Goal: Task Accomplishment & Management: Complete application form

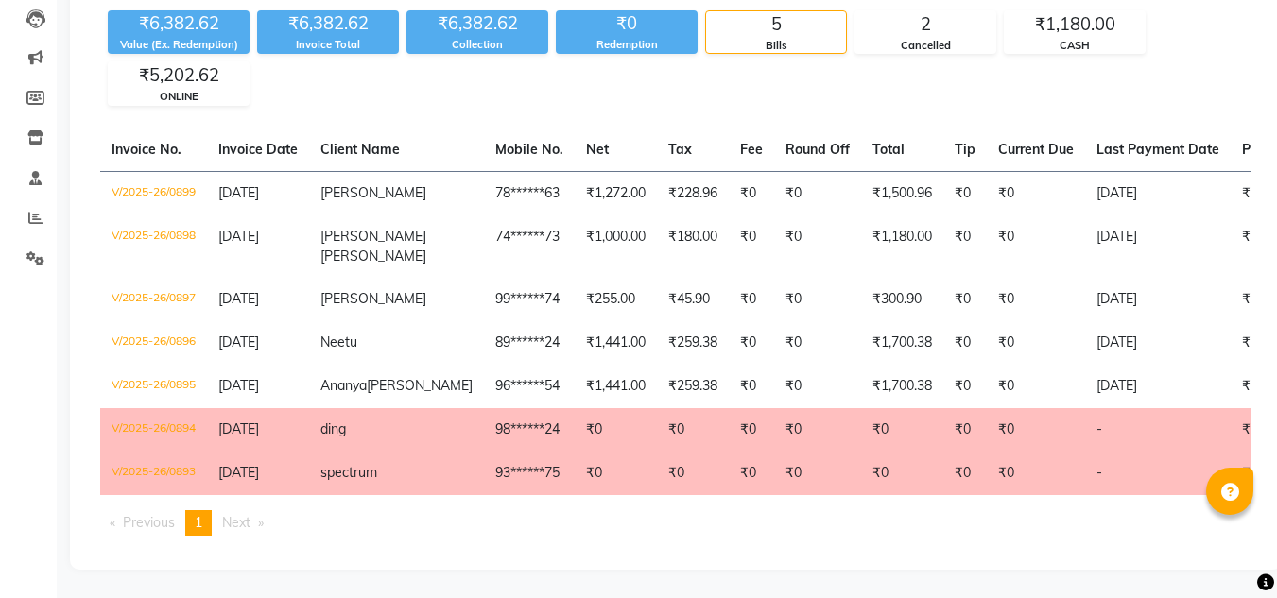
scroll to position [234, 0]
click at [1196, 35] on div "₹6,382.62 Value (Ex. Redemption) ₹6,382.62 Invoice Total ₹6,382.62 Collection ₹…" at bounding box center [675, 54] width 1151 height 103
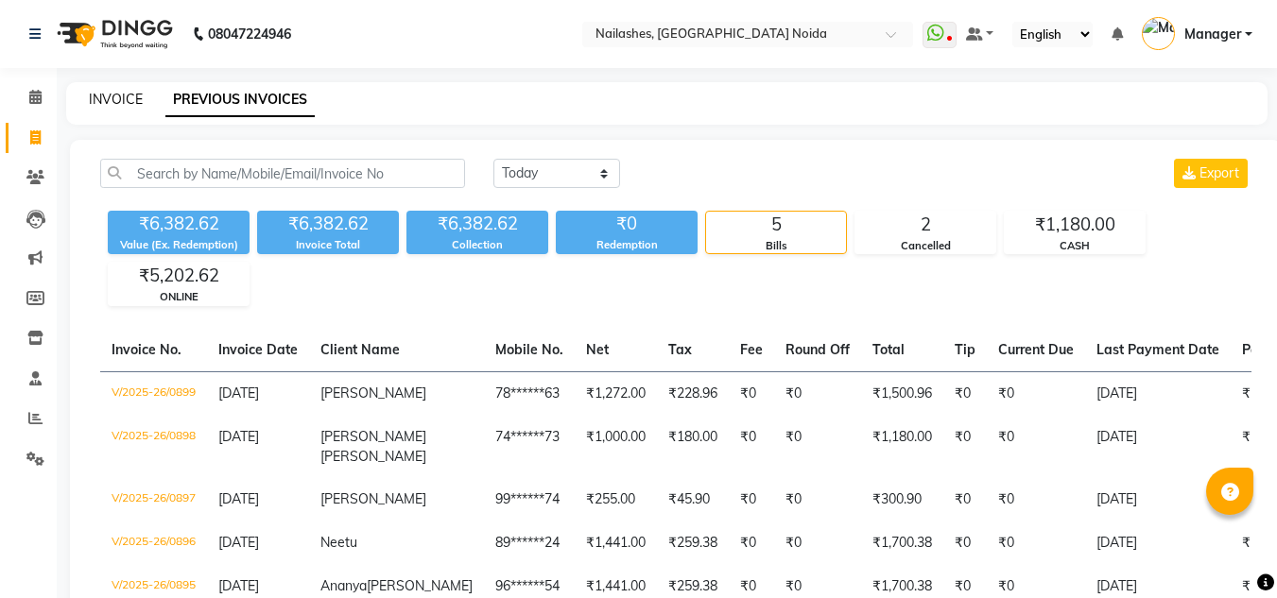
click at [101, 103] on link "INVOICE" at bounding box center [116, 99] width 54 height 17
select select "service"
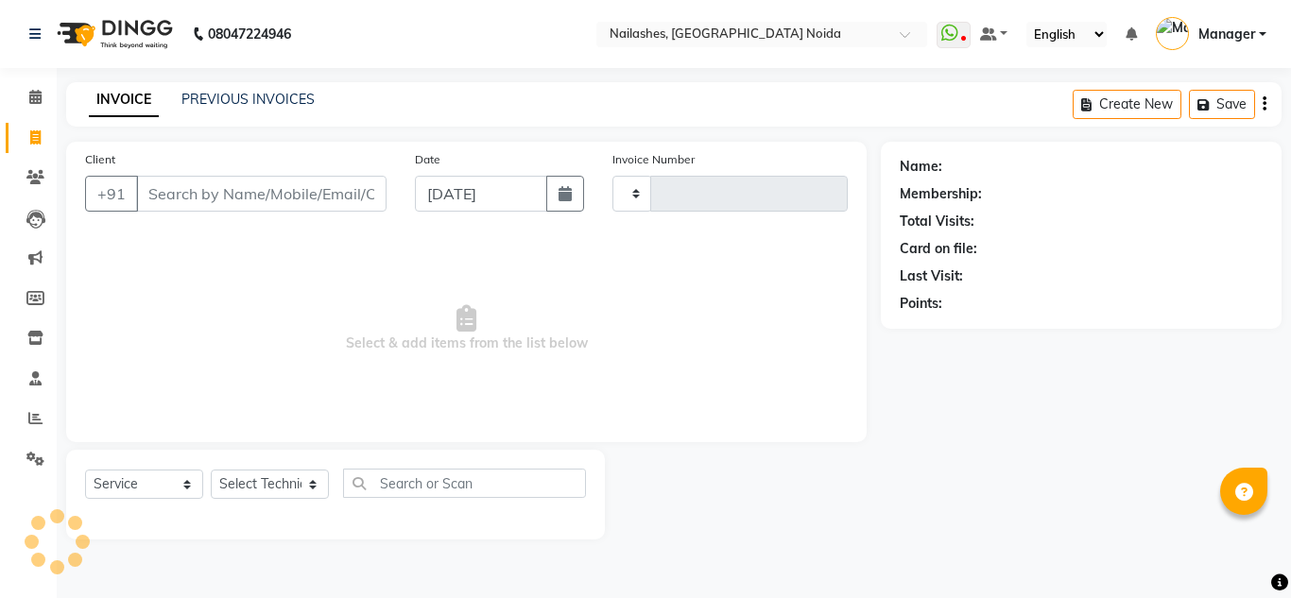
type input "0900"
select select "6068"
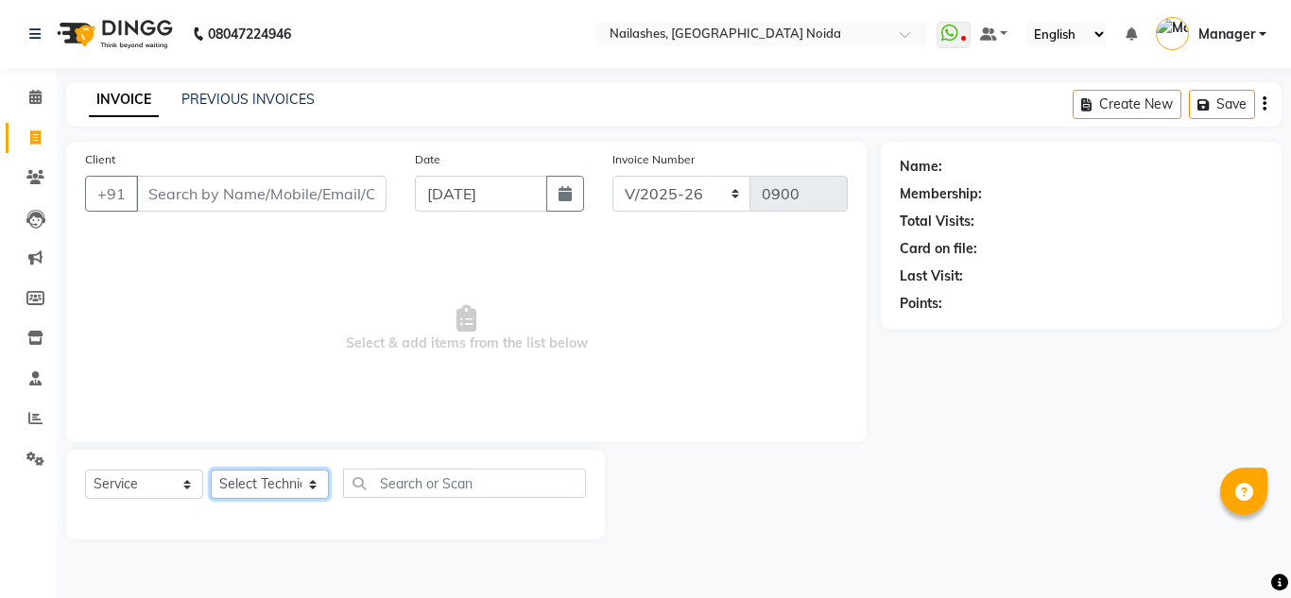
click at [261, 484] on select "Select Technician [PERSON_NAME] [PERSON_NAME] Lokito Manager [PERSON_NAME] [PER…" at bounding box center [270, 484] width 118 height 29
select select "62846"
click at [211, 470] on select "Select Technician [PERSON_NAME] [PERSON_NAME] Lokito Manager [PERSON_NAME] [PER…" at bounding box center [270, 484] width 118 height 29
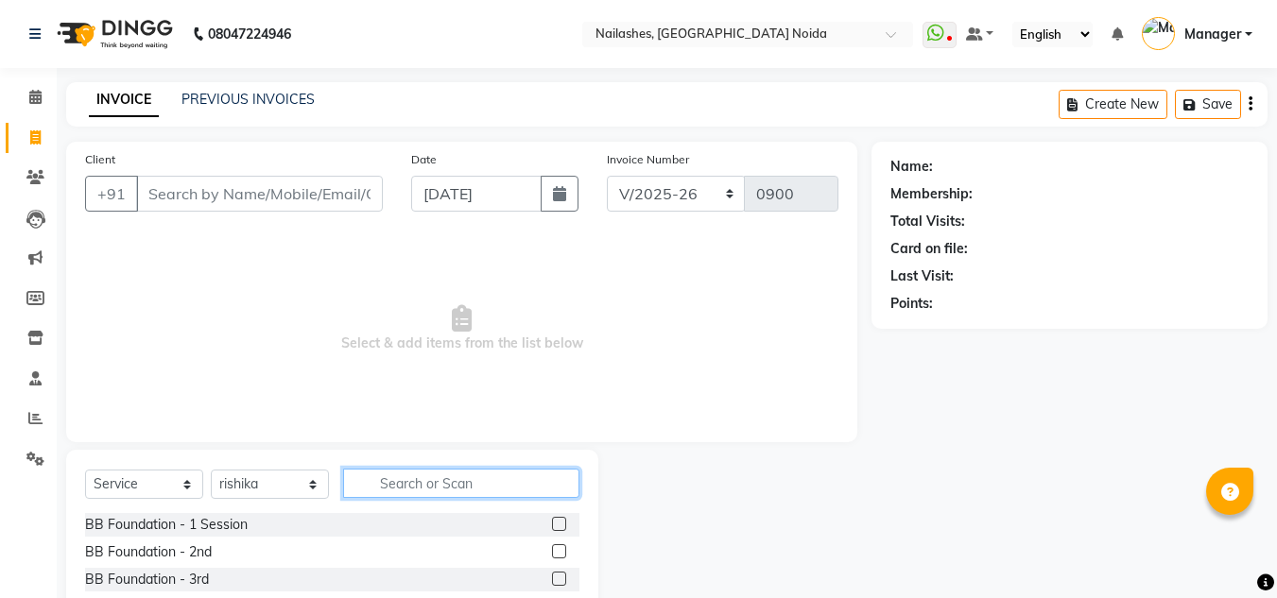
click at [408, 487] on input "text" at bounding box center [461, 483] width 236 height 29
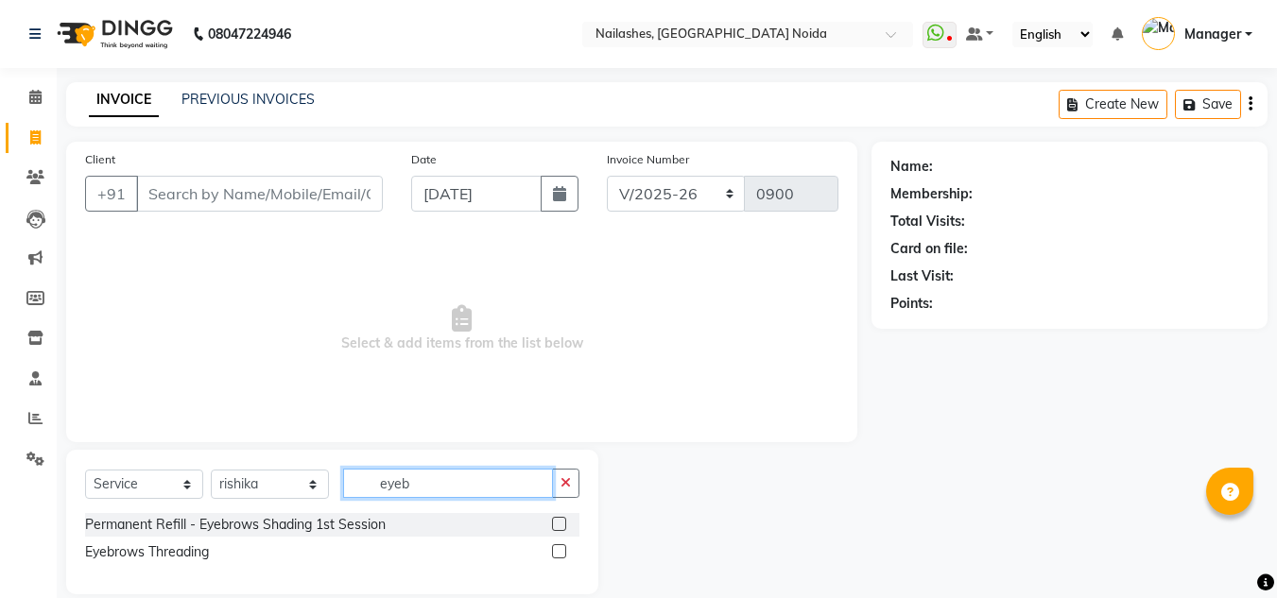
type input "eyeb"
click at [558, 554] on label at bounding box center [559, 552] width 14 height 14
click at [558, 554] on input "checkbox" at bounding box center [558, 552] width 12 height 12
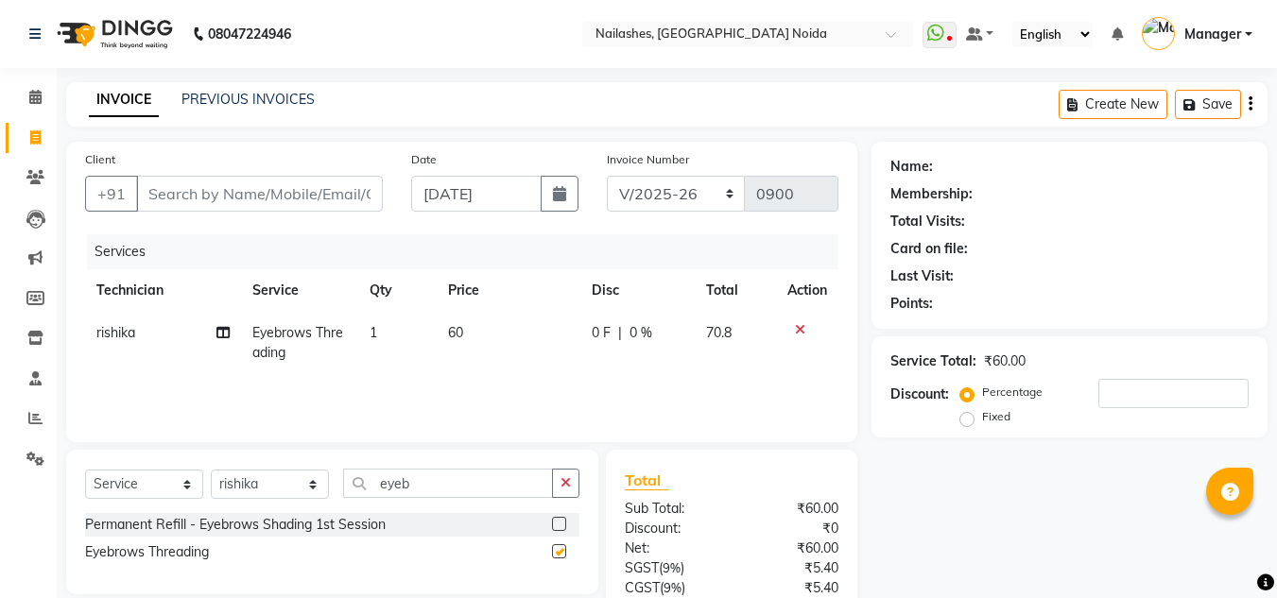
checkbox input "false"
click at [568, 484] on icon "button" at bounding box center [566, 482] width 10 height 13
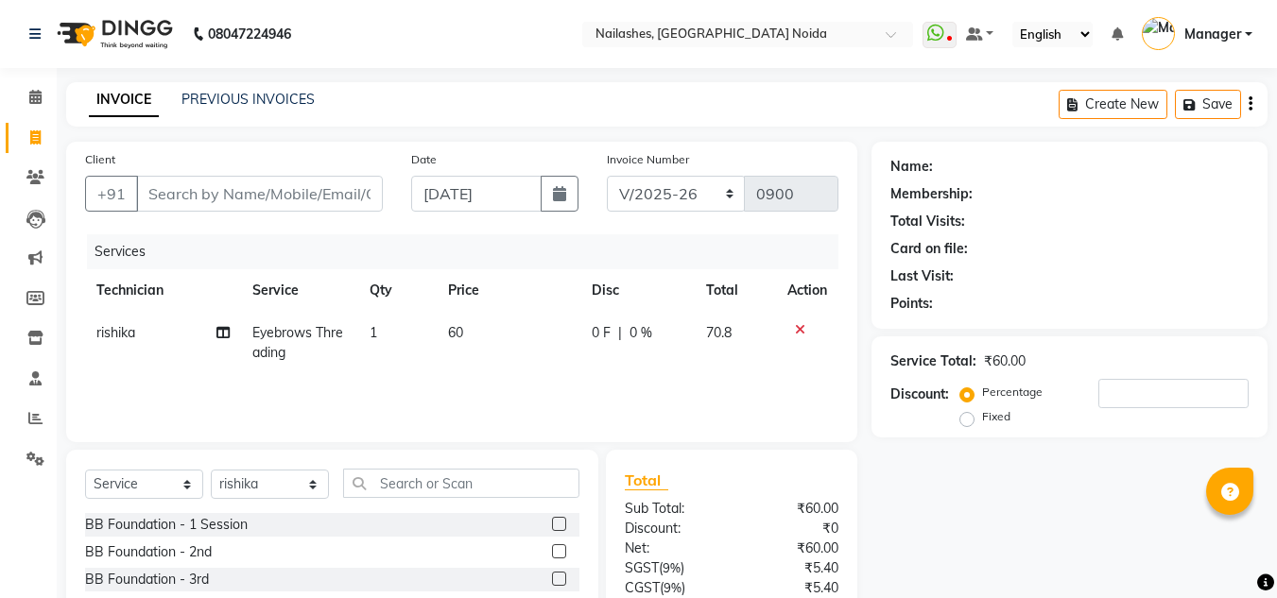
click at [452, 345] on td "60" at bounding box center [509, 343] width 144 height 62
select select "62846"
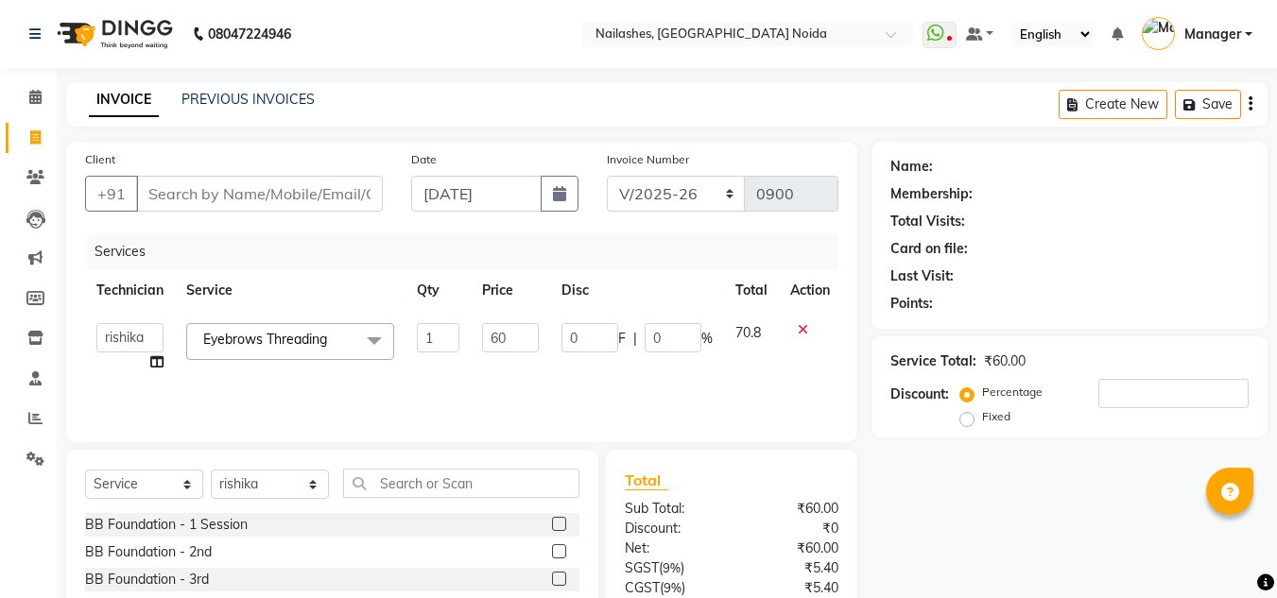
click at [452, 345] on input "1" at bounding box center [438, 337] width 43 height 29
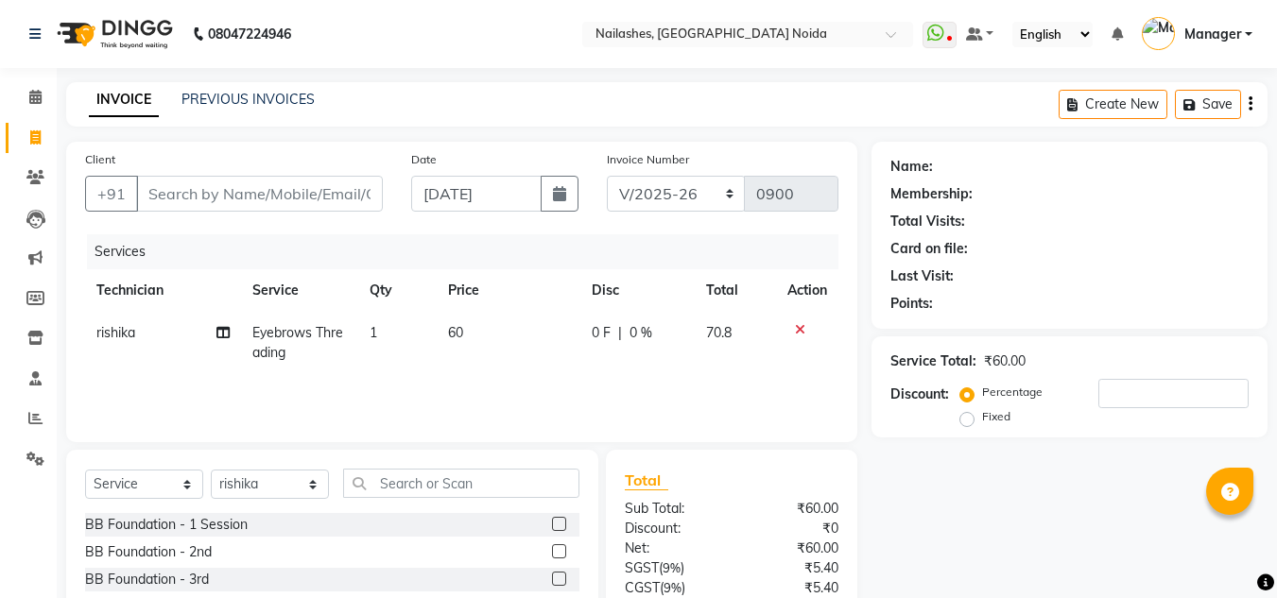
click at [483, 341] on td "60" at bounding box center [509, 343] width 144 height 62
select select "62846"
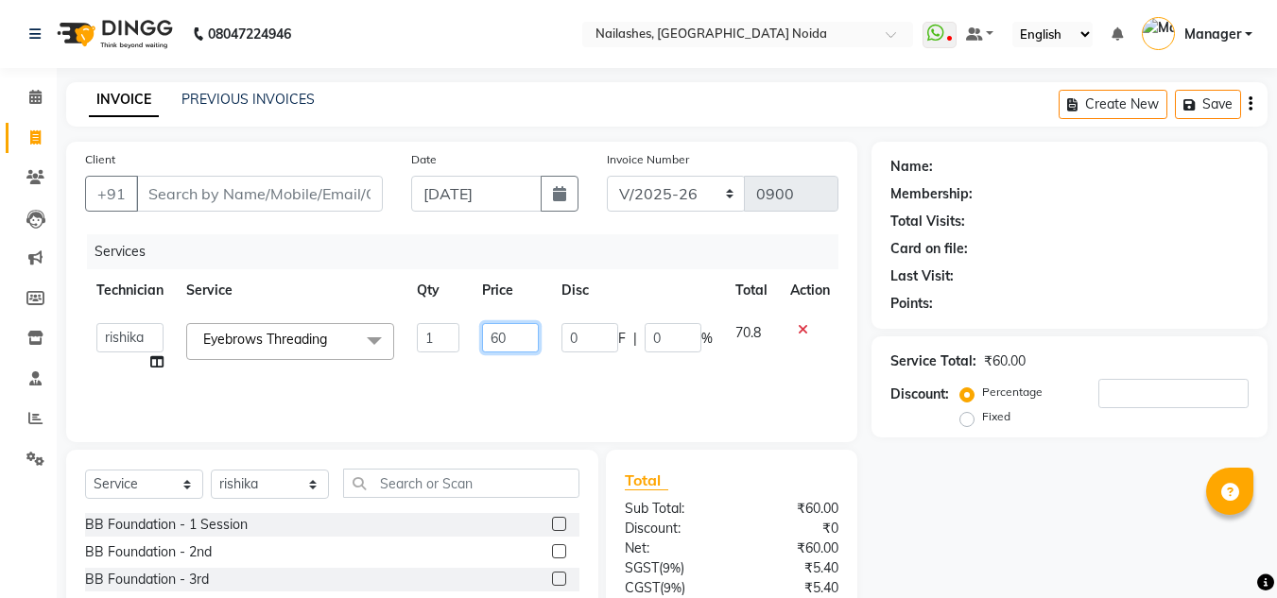
click at [483, 341] on input "60" at bounding box center [510, 337] width 57 height 29
type input "200"
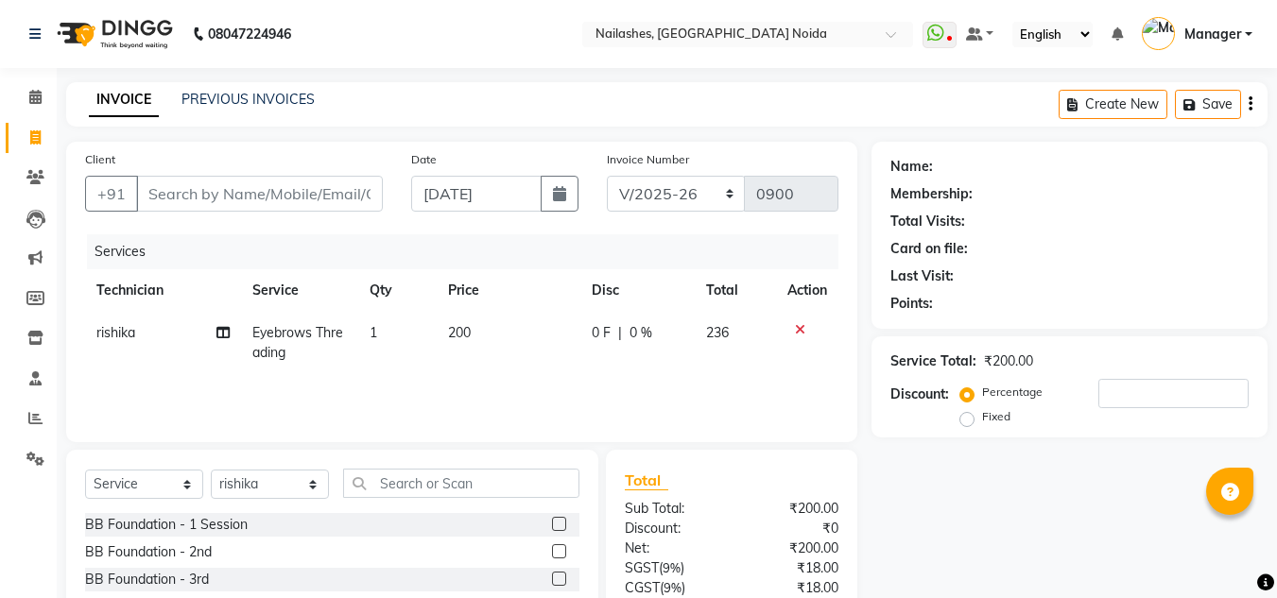
click at [523, 359] on td "200" at bounding box center [509, 343] width 144 height 62
select select "62846"
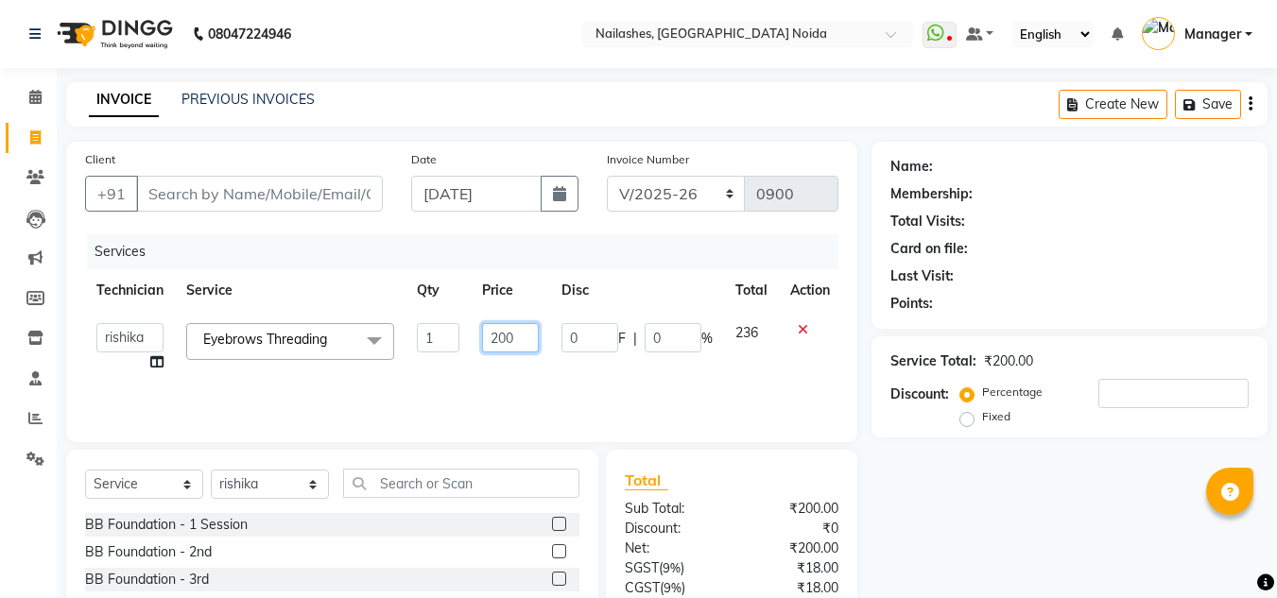
click at [523, 336] on input "200" at bounding box center [510, 337] width 57 height 29
type input "2"
type input "180"
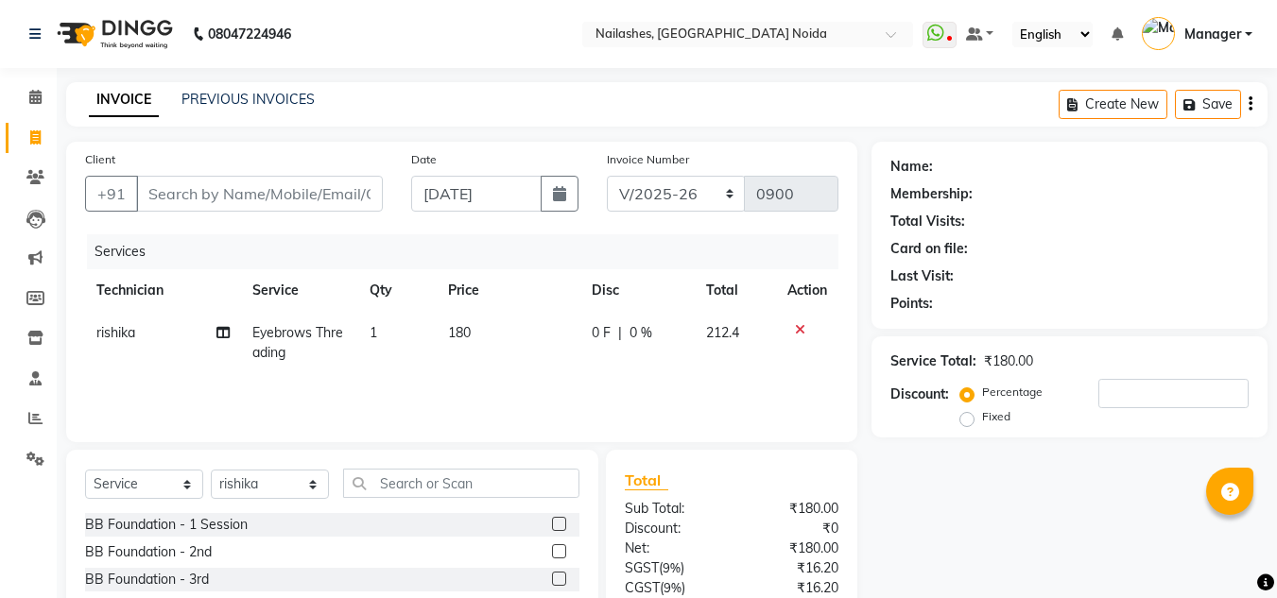
click at [560, 389] on div "Services Technician Service Qty Price Disc Total Action [PERSON_NAME] Eyebrows …" at bounding box center [461, 328] width 753 height 189
click at [502, 336] on td "180" at bounding box center [509, 343] width 144 height 62
select select "62846"
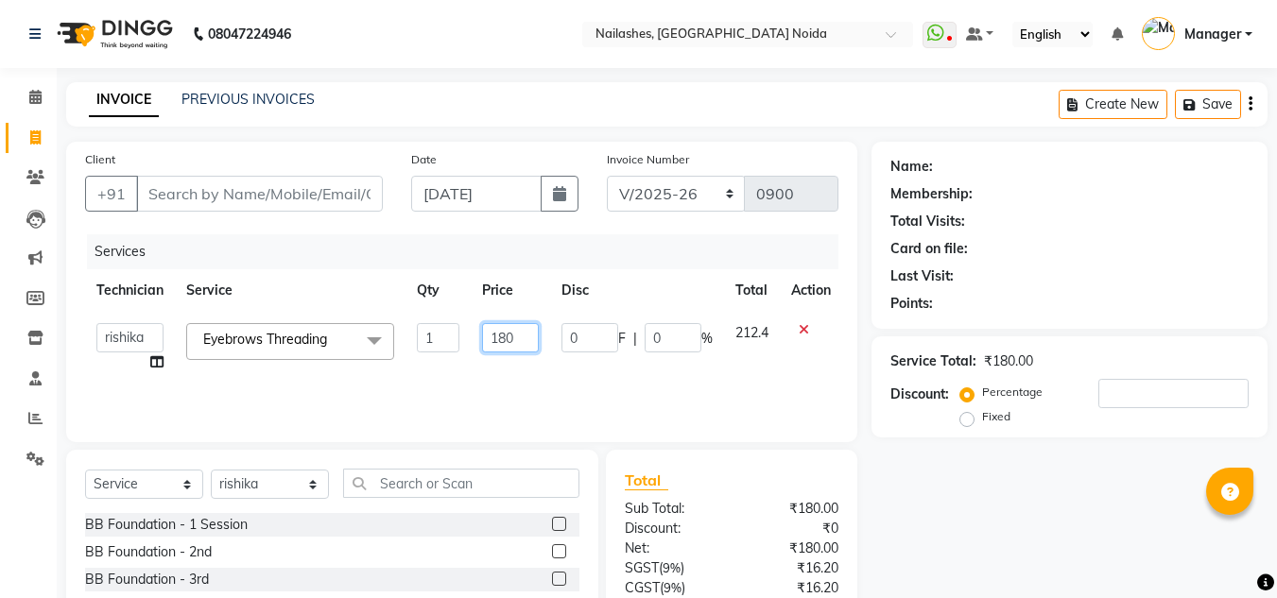
click at [528, 335] on input "180" at bounding box center [510, 337] width 57 height 29
type input "188"
click at [561, 372] on tr "[PERSON_NAME] [PERSON_NAME] Manager [PERSON_NAME] [PERSON_NAME] Eyebrows Thread…" at bounding box center [463, 348] width 757 height 72
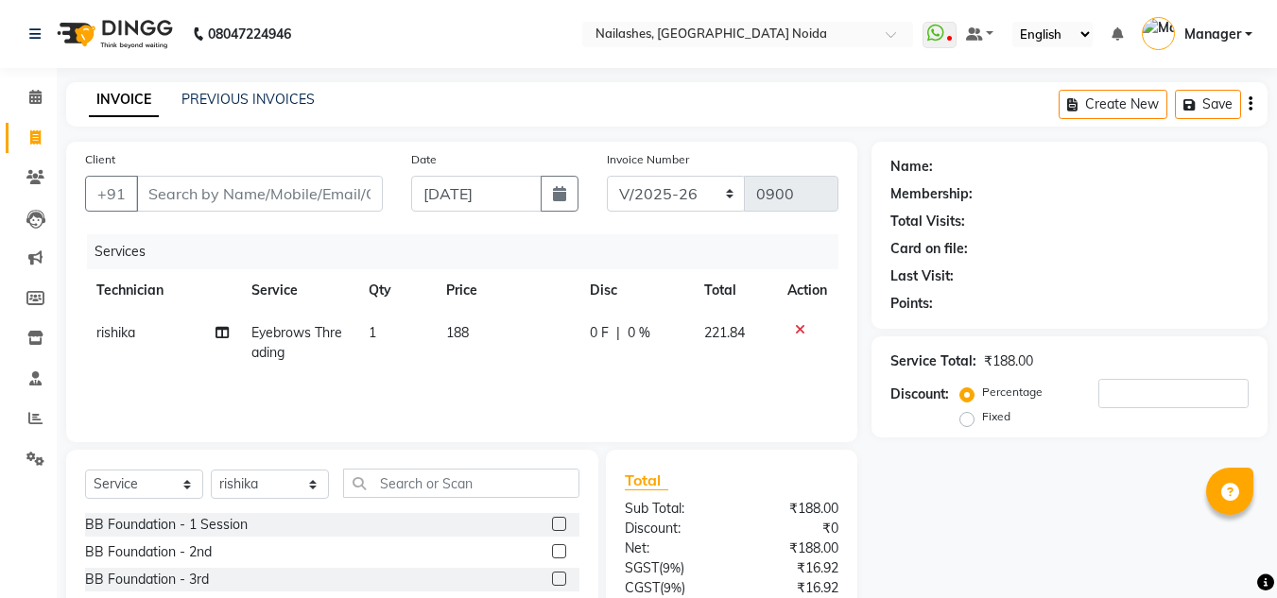
click at [511, 339] on td "188" at bounding box center [506, 343] width 143 height 62
select select "62846"
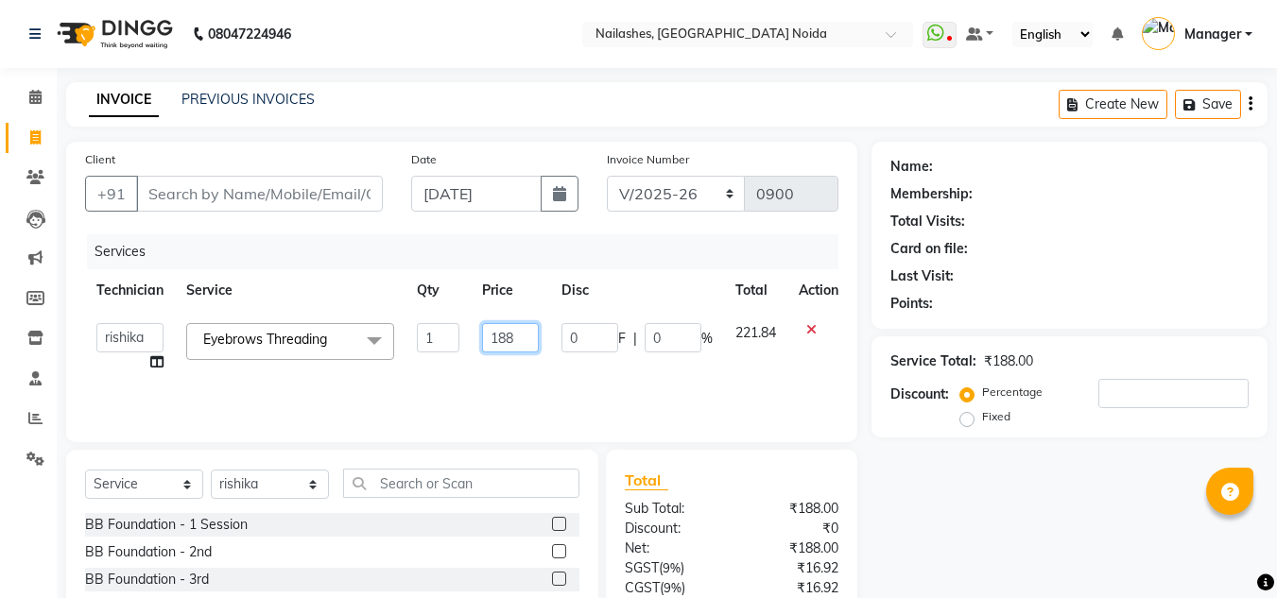
click at [533, 339] on input "188" at bounding box center [510, 337] width 57 height 29
type input "187"
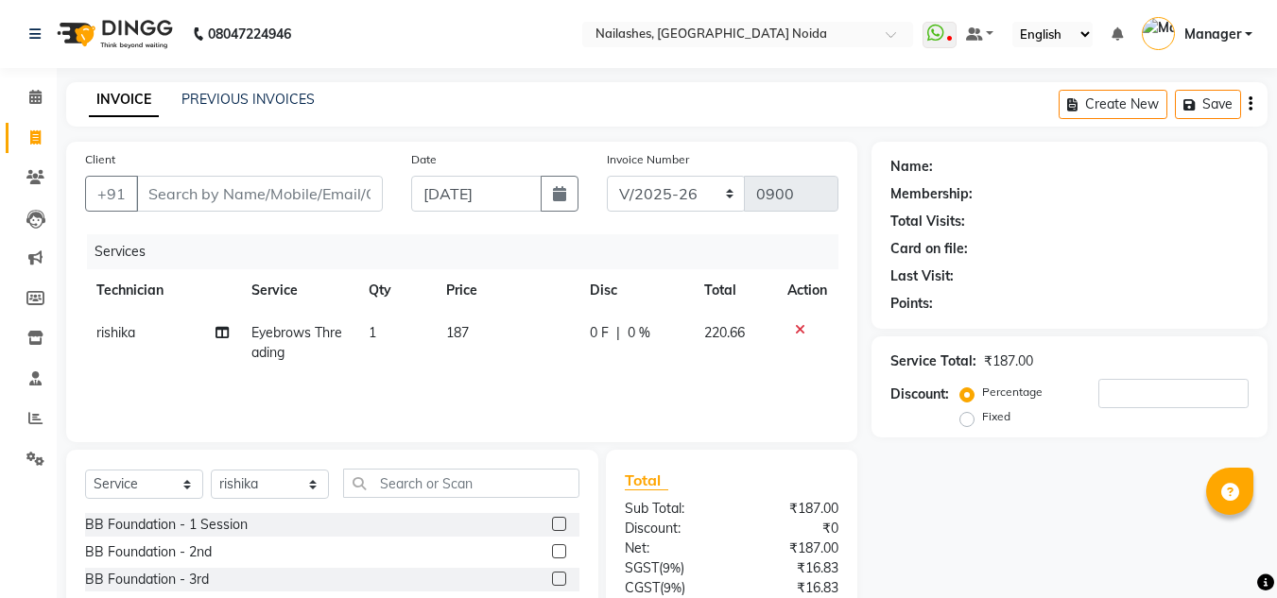
click at [549, 368] on tr "[PERSON_NAME] Eyebrows Threading 1 187 0 F | 0 % 220.66" at bounding box center [461, 343] width 753 height 62
click at [251, 191] on input "Client" at bounding box center [259, 194] width 247 height 36
type input "s"
type input "0"
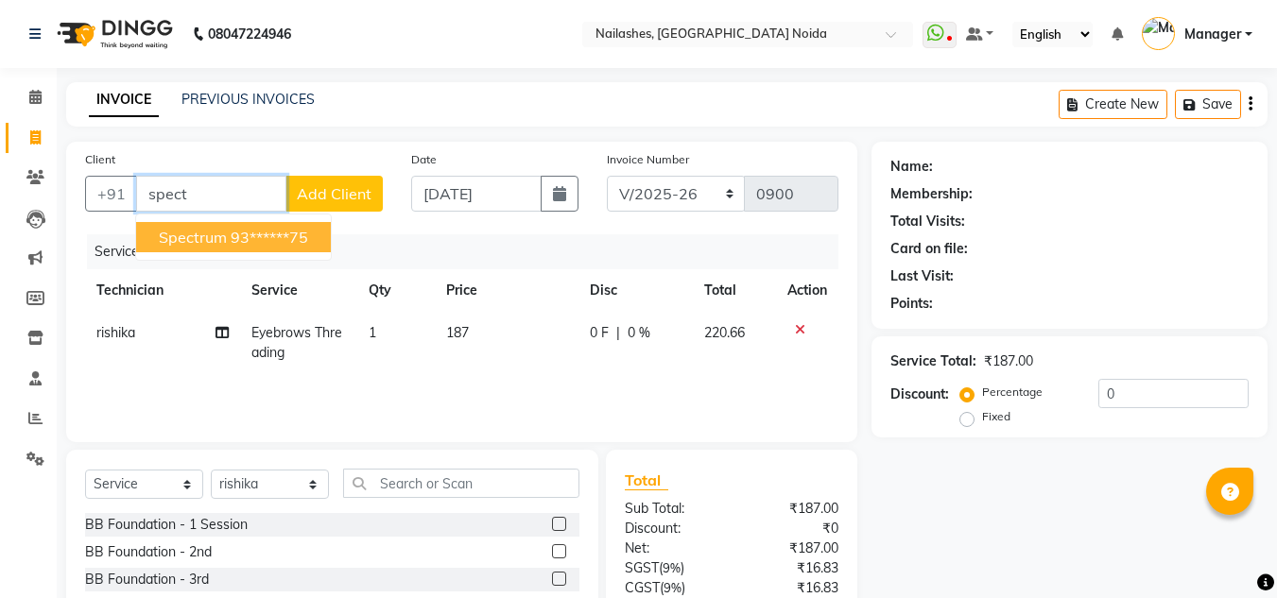
click at [253, 234] on ngb-highlight "93******75" at bounding box center [270, 237] width 78 height 19
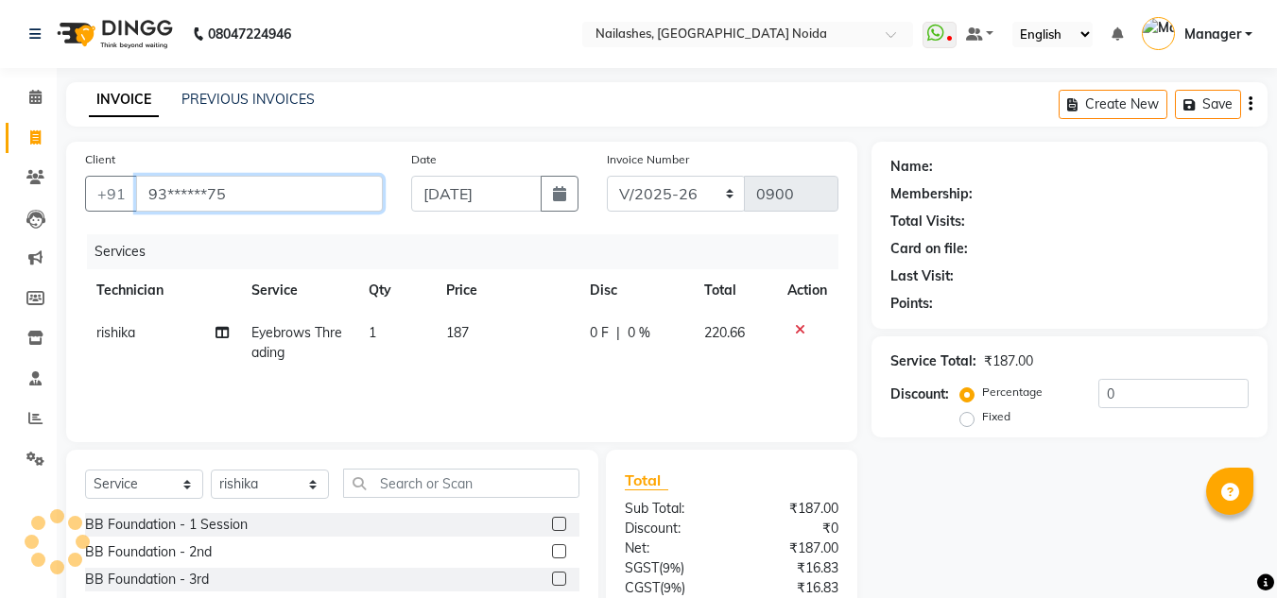
type input "93******75"
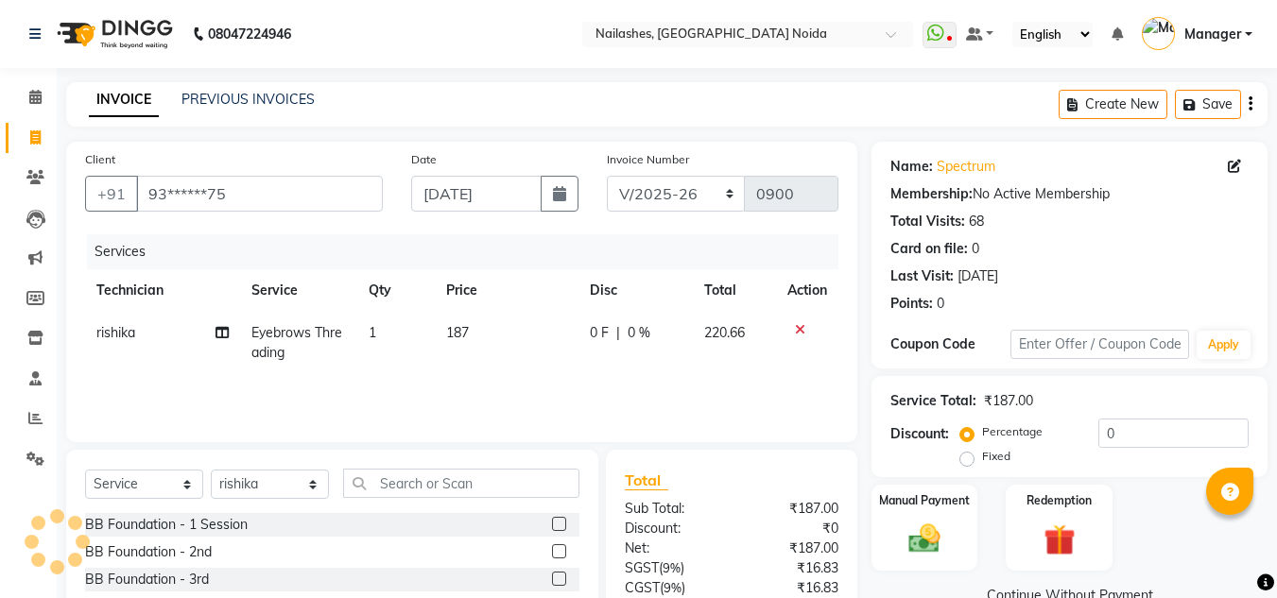
scroll to position [159, 0]
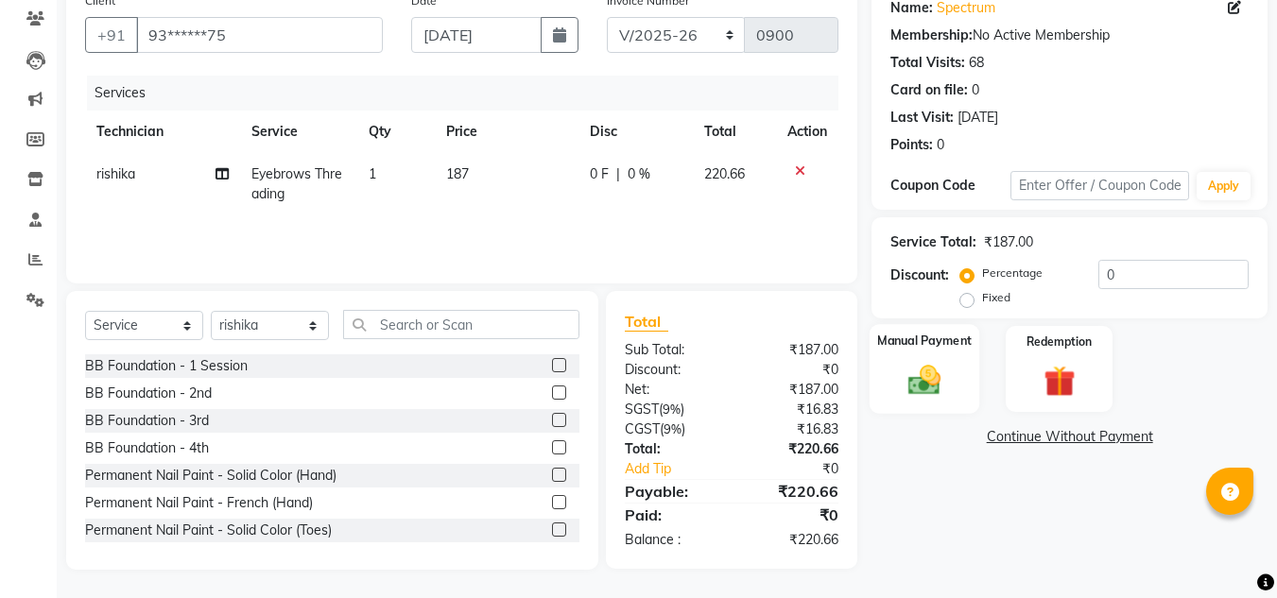
click at [875, 356] on div "Manual Payment" at bounding box center [925, 369] width 111 height 90
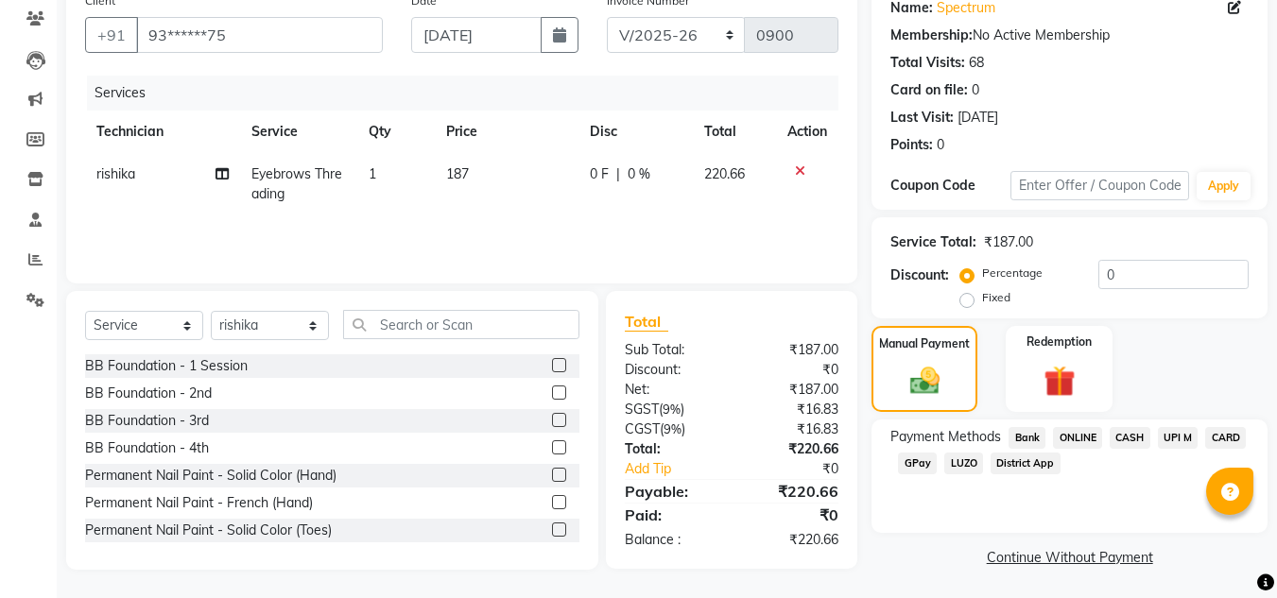
click at [1084, 430] on span "ONLINE" at bounding box center [1077, 438] width 49 height 22
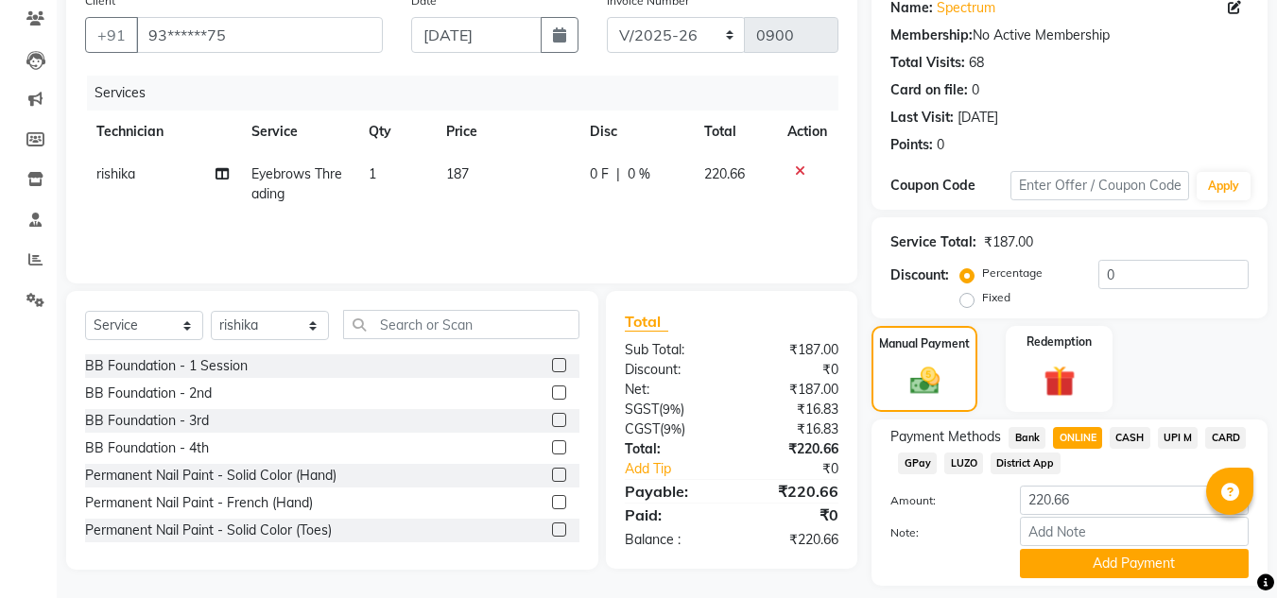
scroll to position [214, 0]
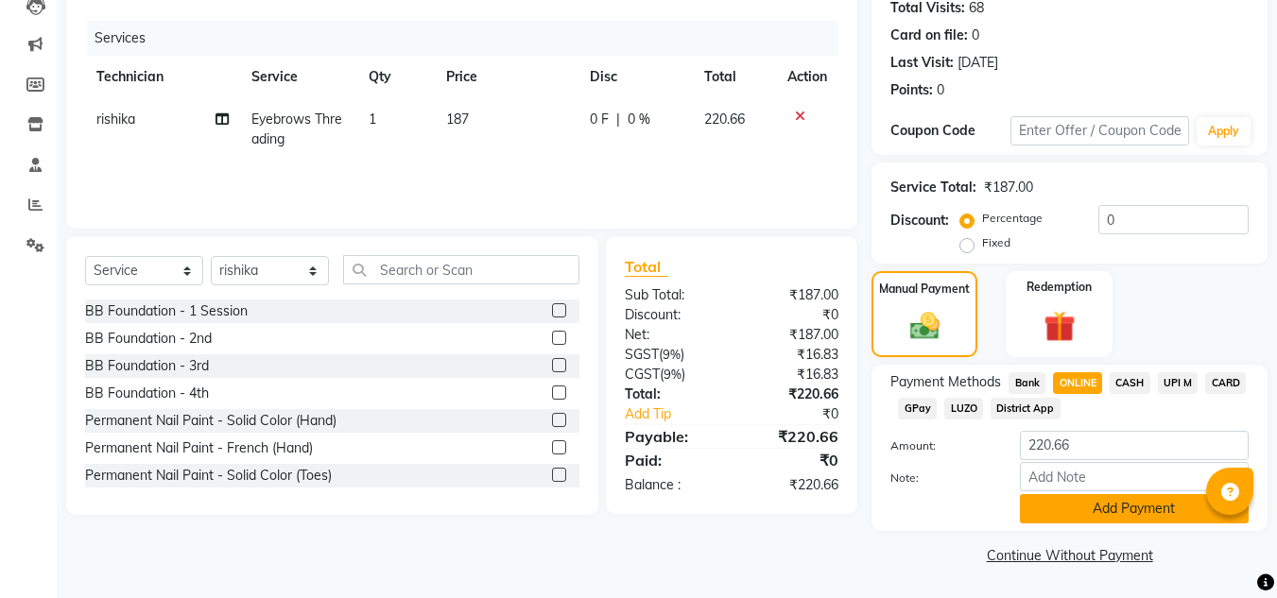
click at [1101, 510] on button "Add Payment" at bounding box center [1134, 508] width 229 height 29
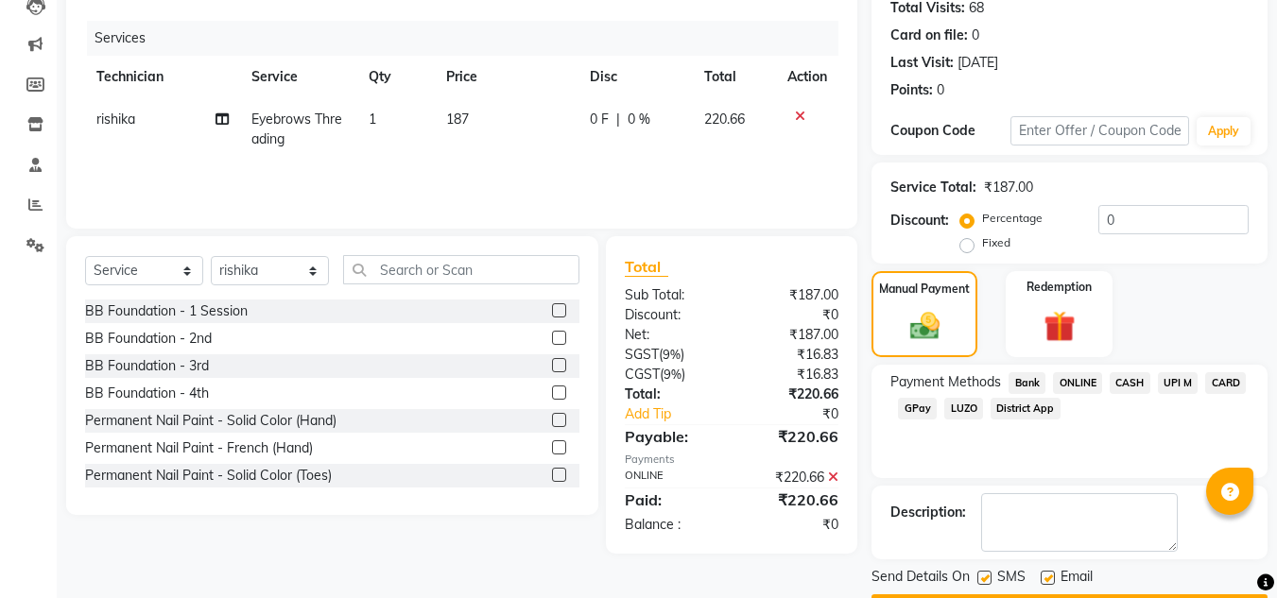
scroll to position [268, 0]
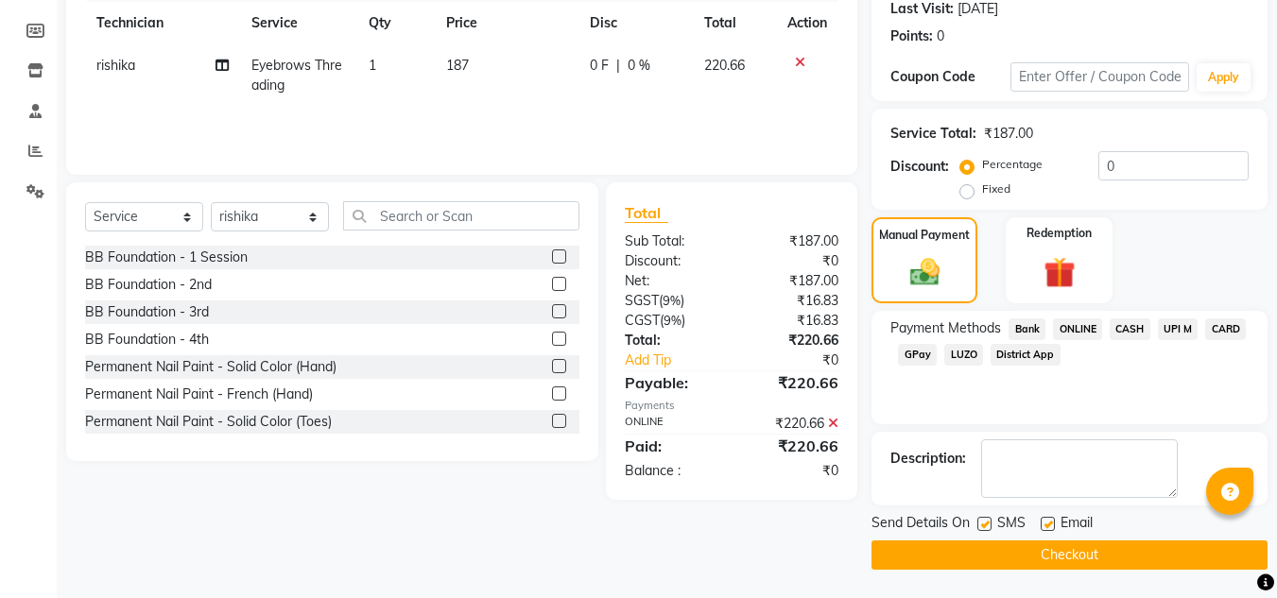
click at [1086, 546] on button "Checkout" at bounding box center [1070, 555] width 396 height 29
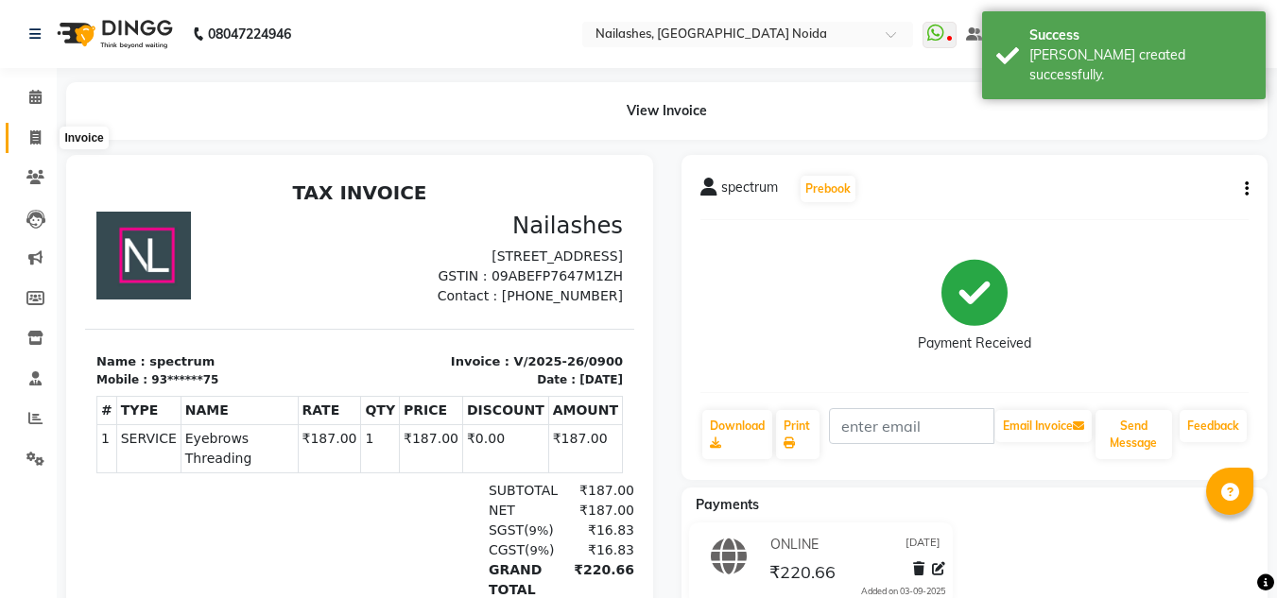
click at [41, 129] on span at bounding box center [35, 139] width 33 height 22
select select "service"
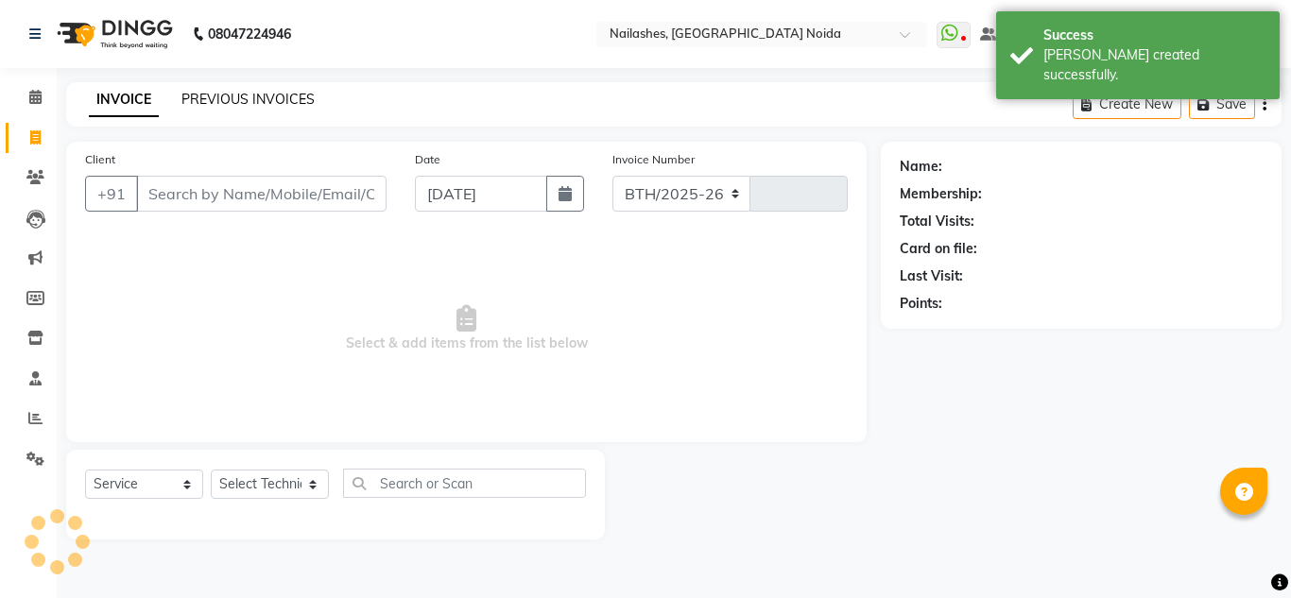
select select "6068"
type input "0901"
click at [220, 97] on link "PREVIOUS INVOICES" at bounding box center [248, 99] width 133 height 17
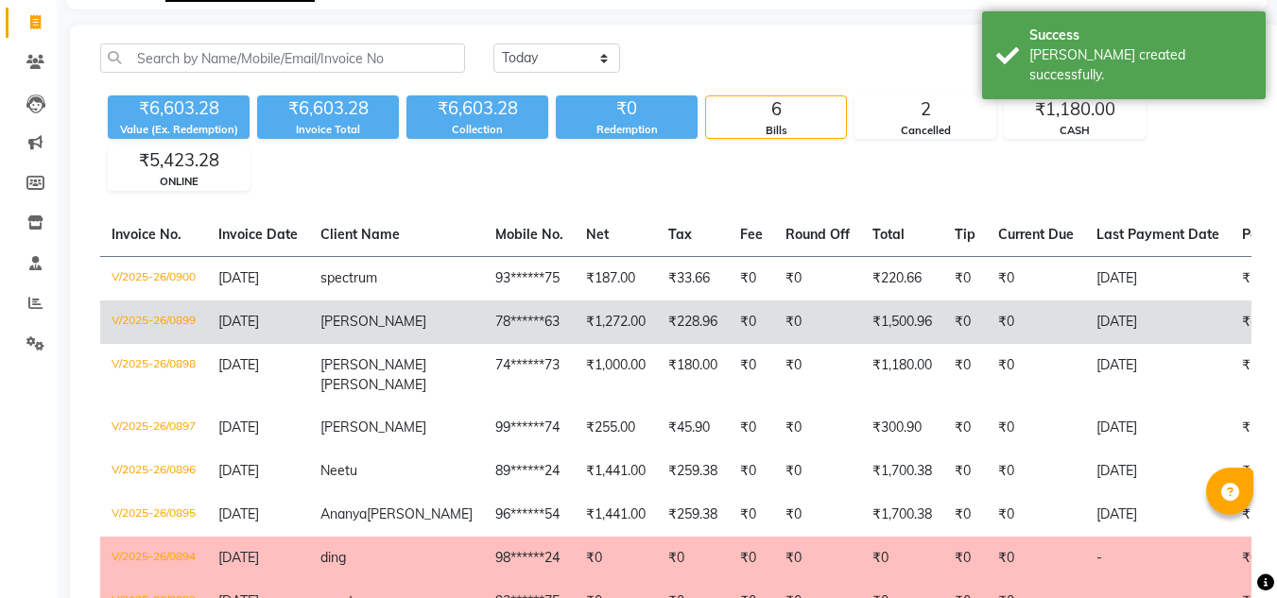
scroll to position [277, 0]
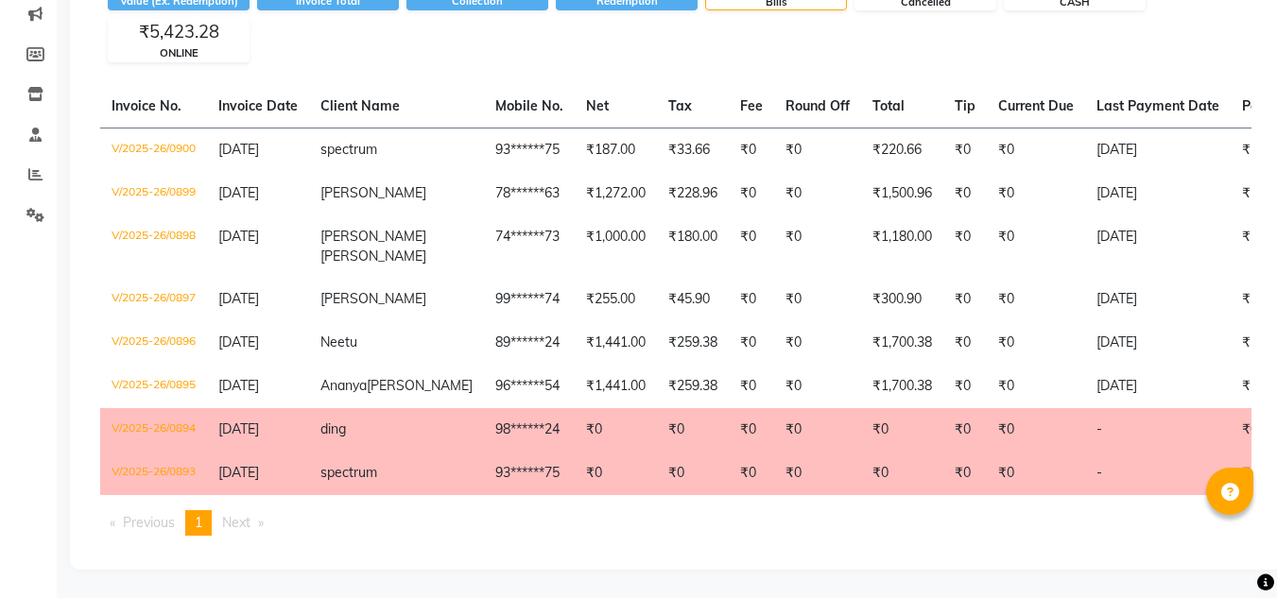
click at [1162, 40] on div "[DATE] [DATE] Custom Range Export ₹6,603.28 Value (Ex. Redemption) ₹6,603.28 In…" at bounding box center [676, 233] width 1212 height 674
click at [1184, 36] on div "[DATE] [DATE] Custom Range Export ₹6,603.28 Value (Ex. Redemption) ₹6,603.28 In…" at bounding box center [676, 233] width 1212 height 674
